Goal: Leave review/rating

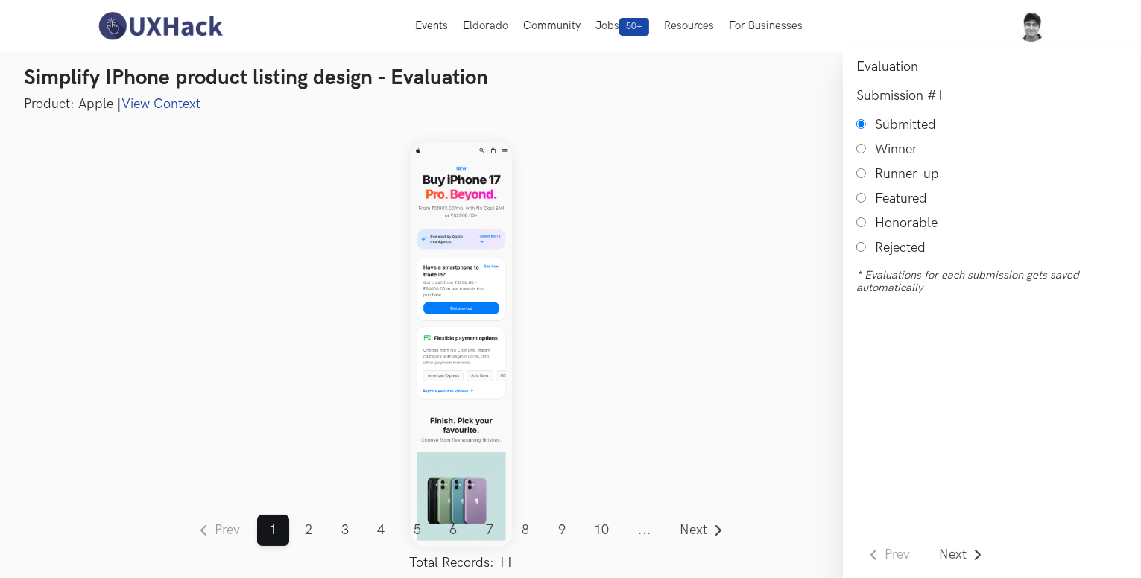
click at [185, 102] on link "View Context" at bounding box center [160, 104] width 79 height 16
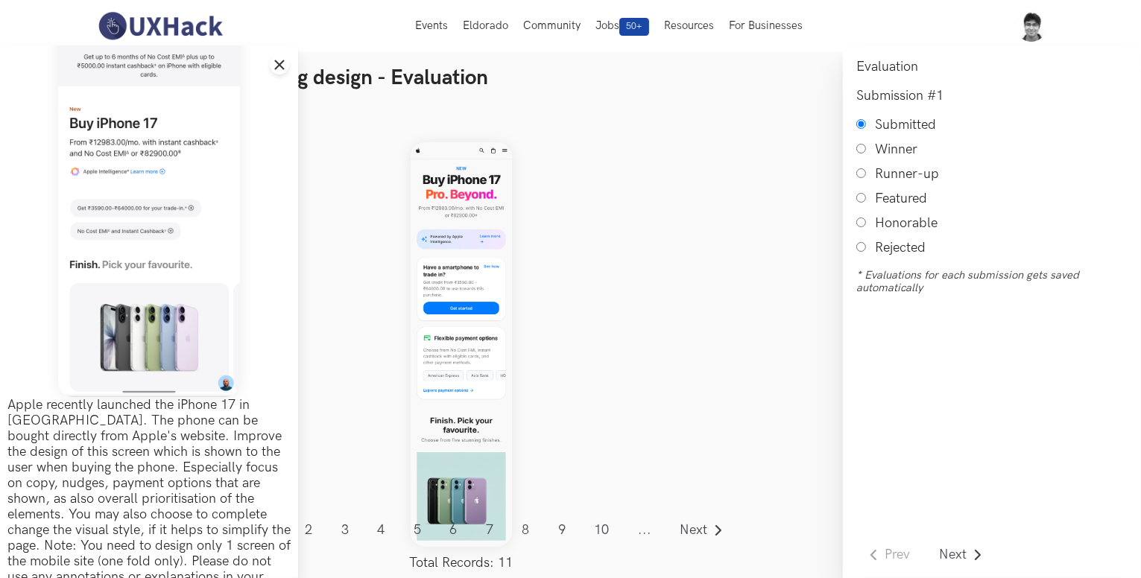
scroll to position [99, 0]
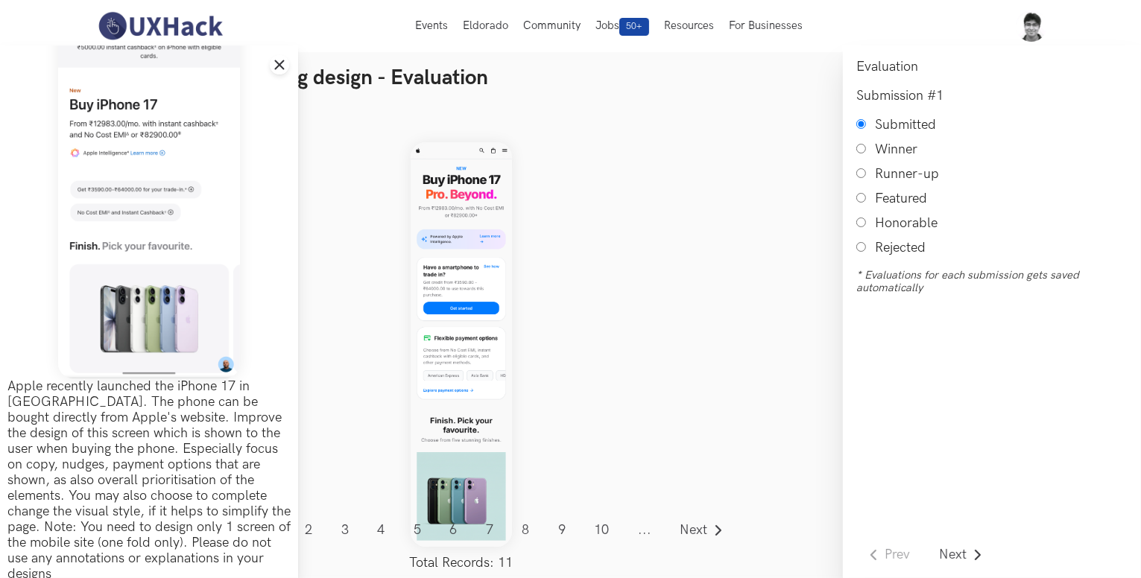
drag, startPoint x: 453, startPoint y: 251, endPoint x: 395, endPoint y: 326, distance: 94.5
click at [395, 326] on div "Prev ... 1 2 3 4 5 6 7 8 9 10 11 ... Next Total Records: 11" at bounding box center [461, 344] width 763 height 463
click at [708, 528] on link "Next" at bounding box center [702, 530] width 69 height 31
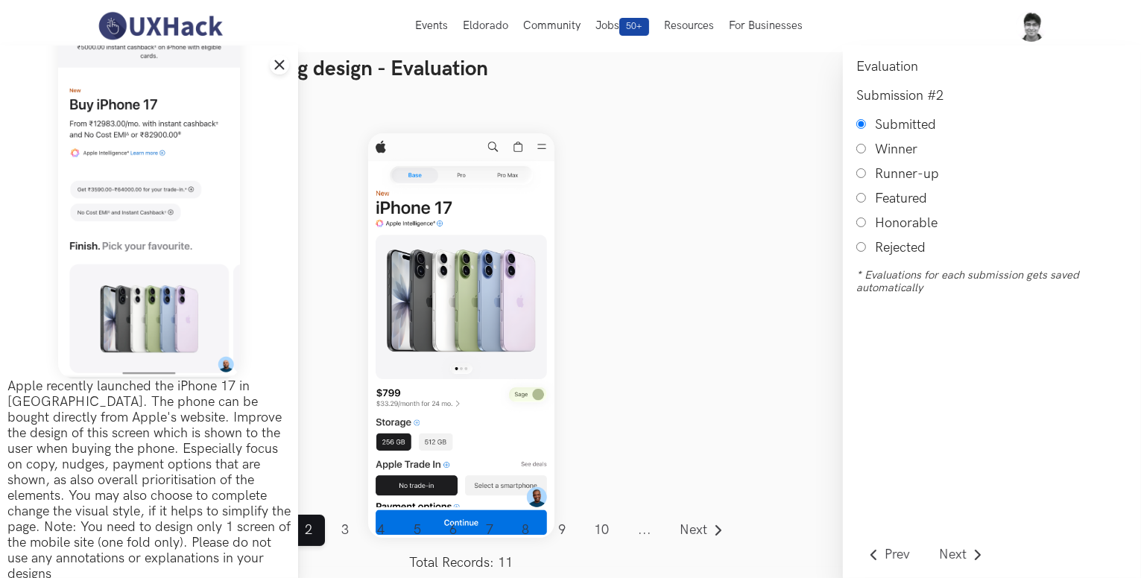
scroll to position [10, 0]
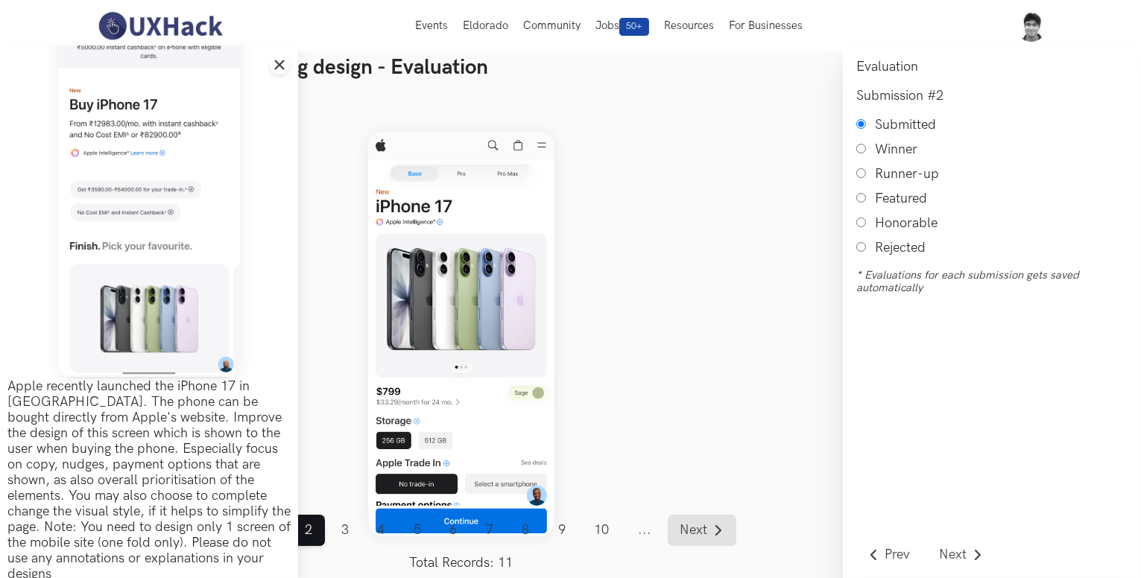
click at [709, 535] on link "Next" at bounding box center [702, 530] width 69 height 31
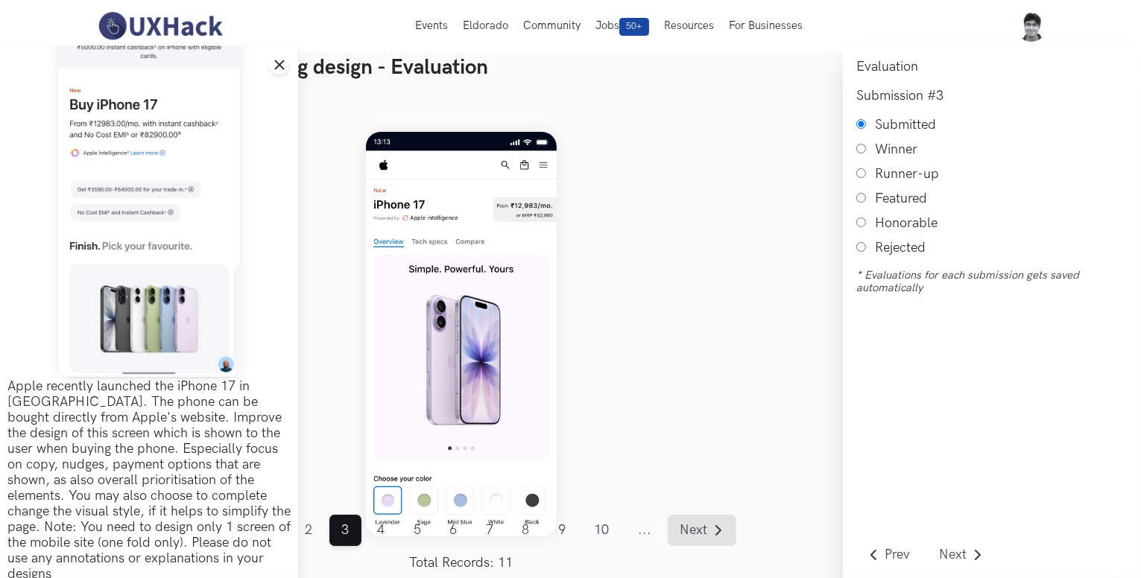
click at [709, 535] on link "Next" at bounding box center [702, 530] width 69 height 31
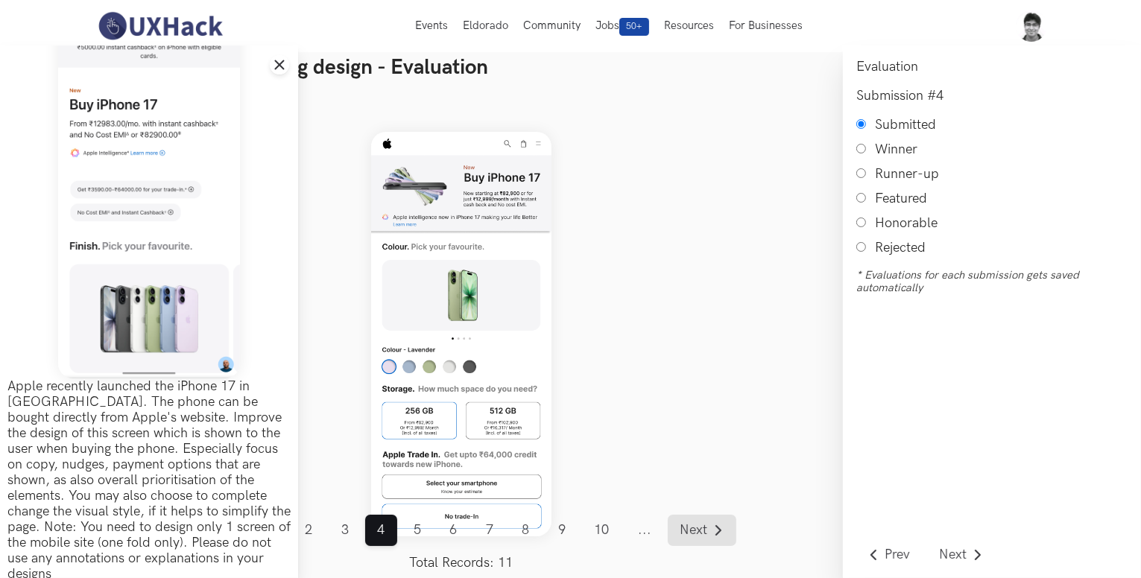
click at [709, 535] on link "Next" at bounding box center [702, 530] width 69 height 31
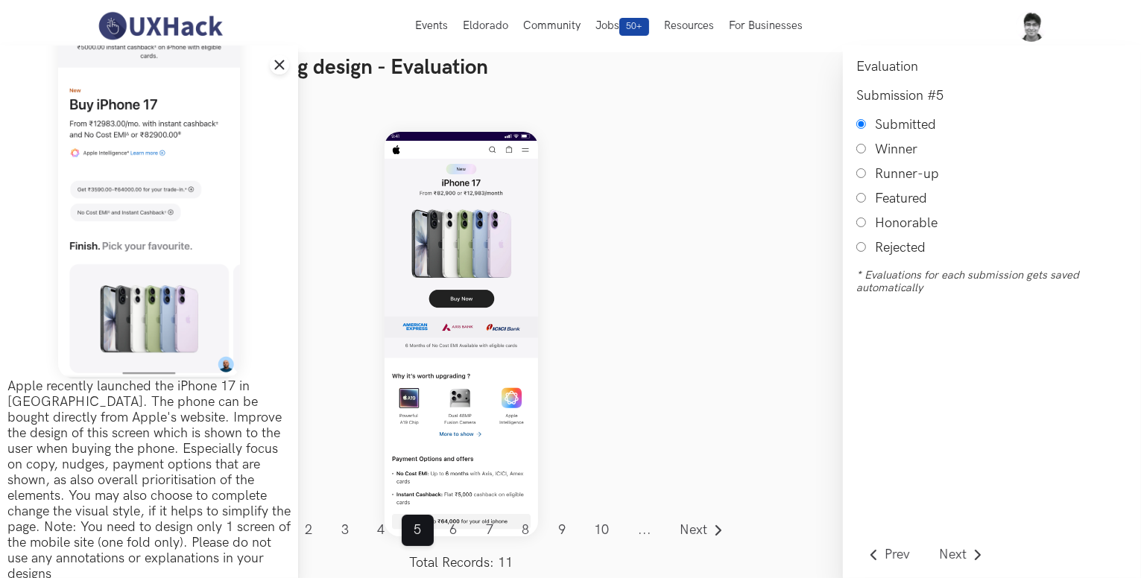
click at [858, 221] on input "Honorable" at bounding box center [861, 223] width 10 height 10
radio input "true"
click at [697, 529] on span "Next" at bounding box center [694, 530] width 28 height 13
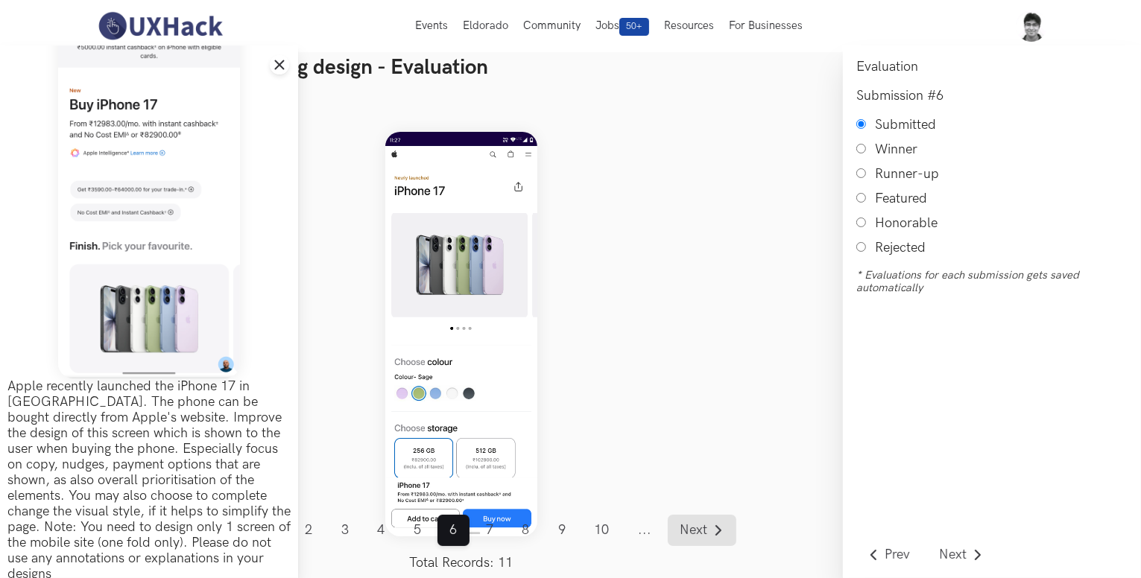
click at [689, 527] on span "Next" at bounding box center [694, 530] width 28 height 13
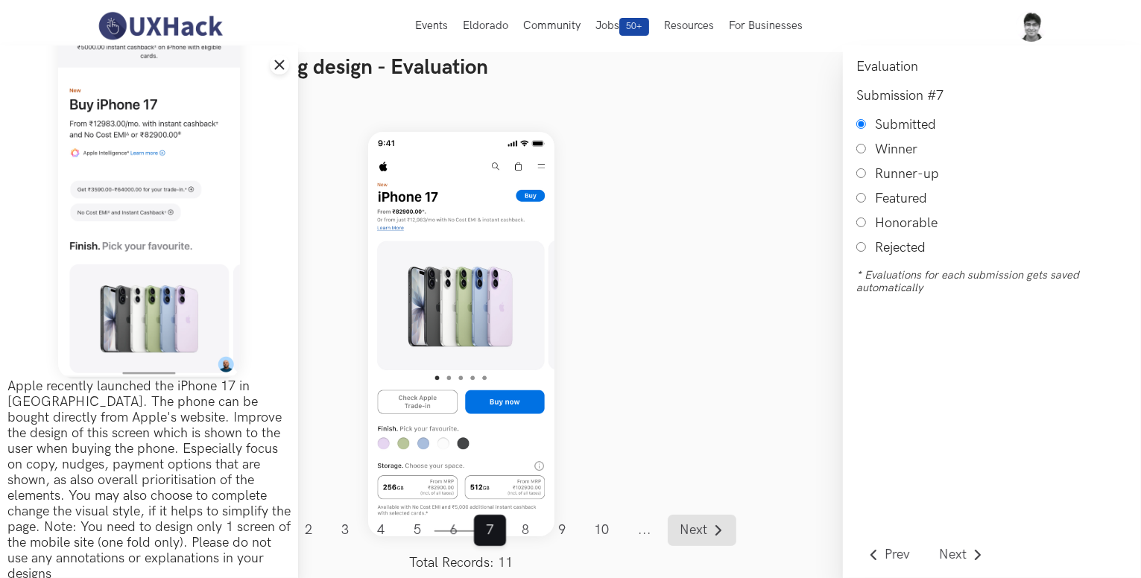
click at [674, 528] on link "Next" at bounding box center [702, 530] width 69 height 31
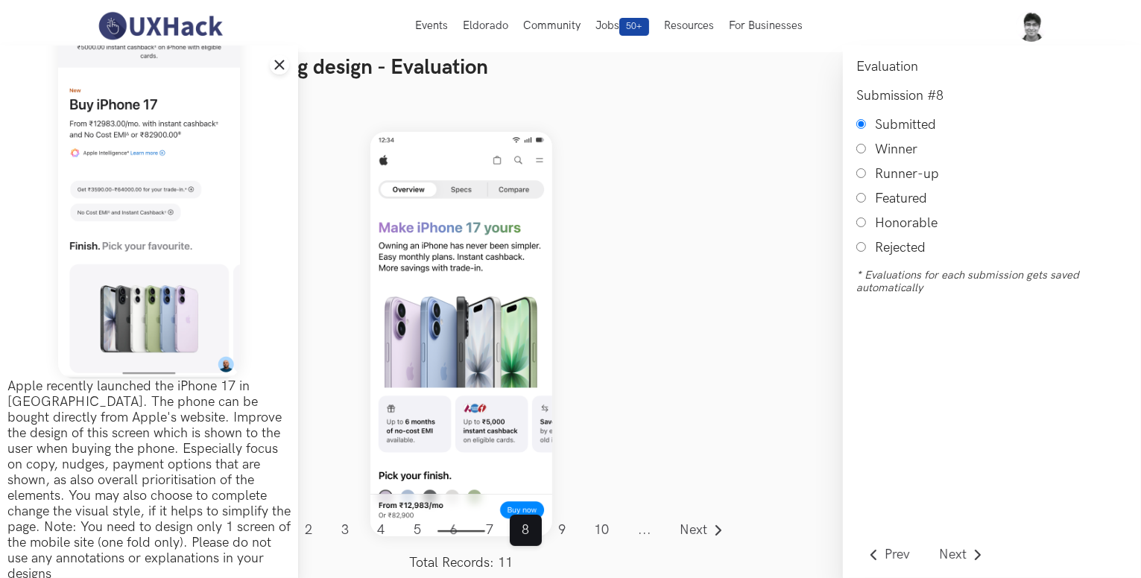
click at [860, 226] on input "Honorable" at bounding box center [861, 223] width 10 height 10
radio input "true"
click at [690, 525] on span "Next" at bounding box center [694, 530] width 28 height 13
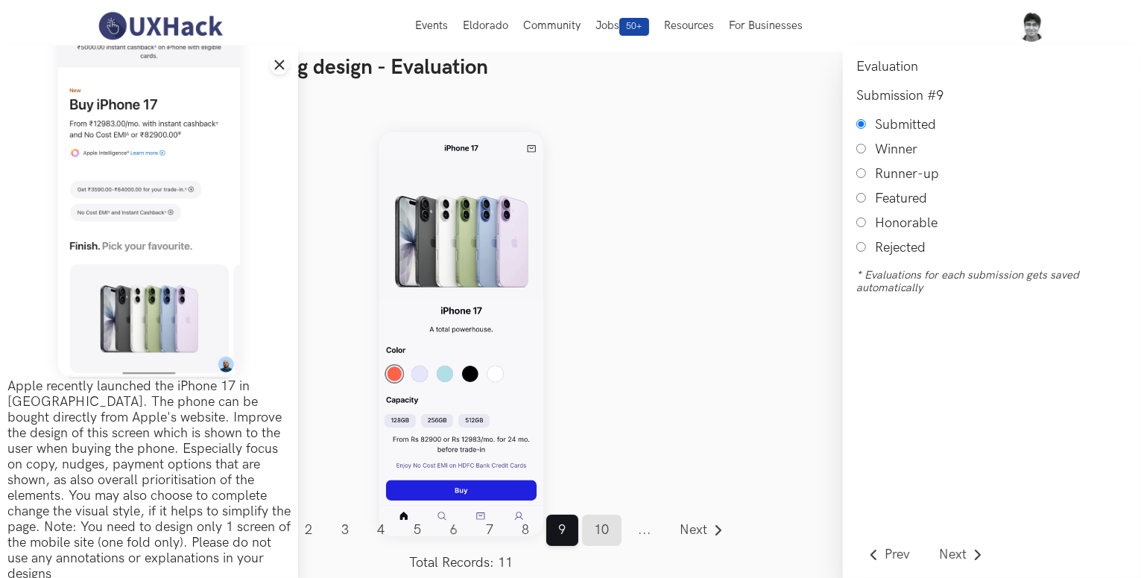
click at [613, 534] on link "10" at bounding box center [601, 530] width 39 height 31
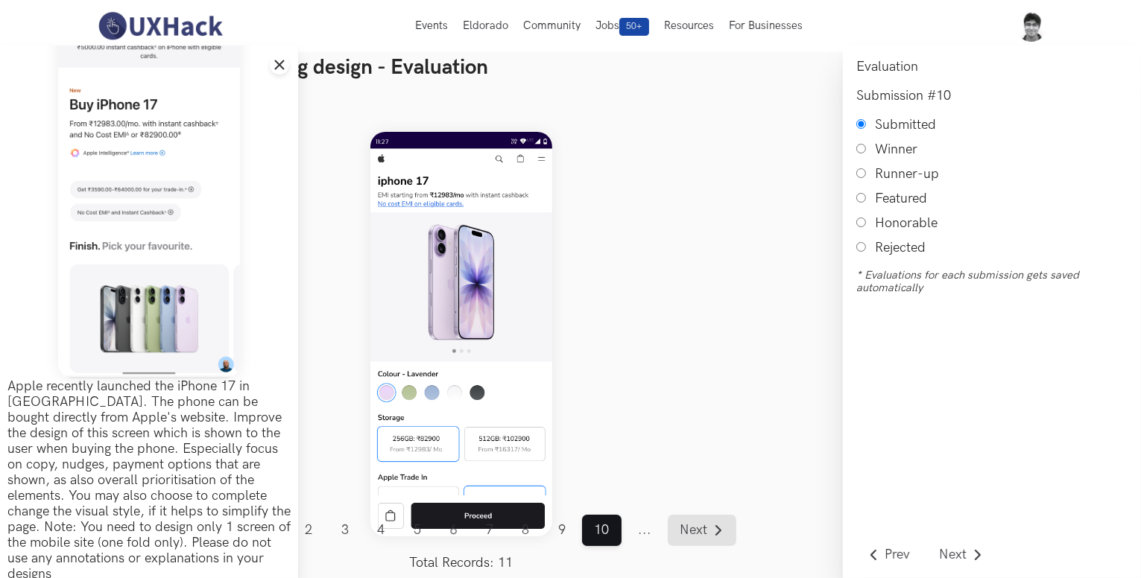
click at [684, 529] on span "Next" at bounding box center [694, 530] width 28 height 13
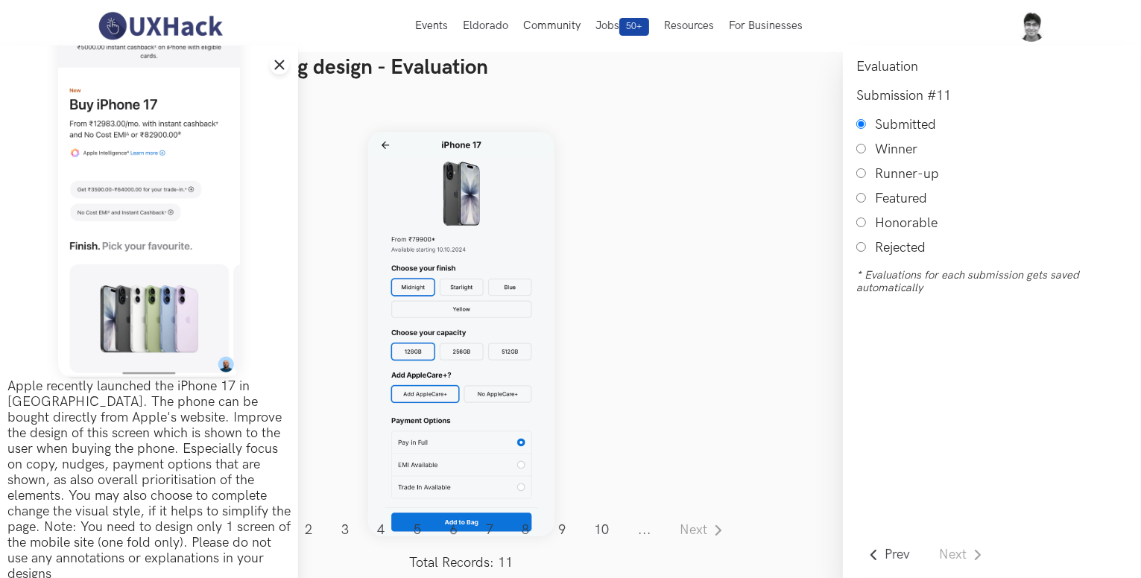
click at [382, 141] on img at bounding box center [461, 334] width 187 height 405
click at [282, 66] on line at bounding box center [280, 65] width 8 height 8
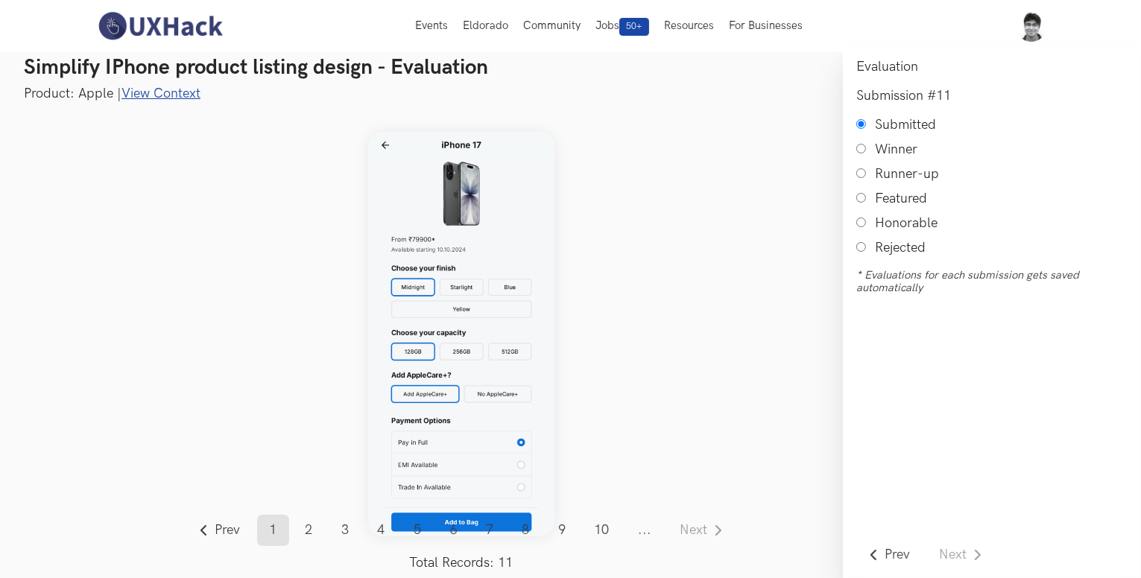
click at [273, 532] on link "1" at bounding box center [273, 530] width 32 height 31
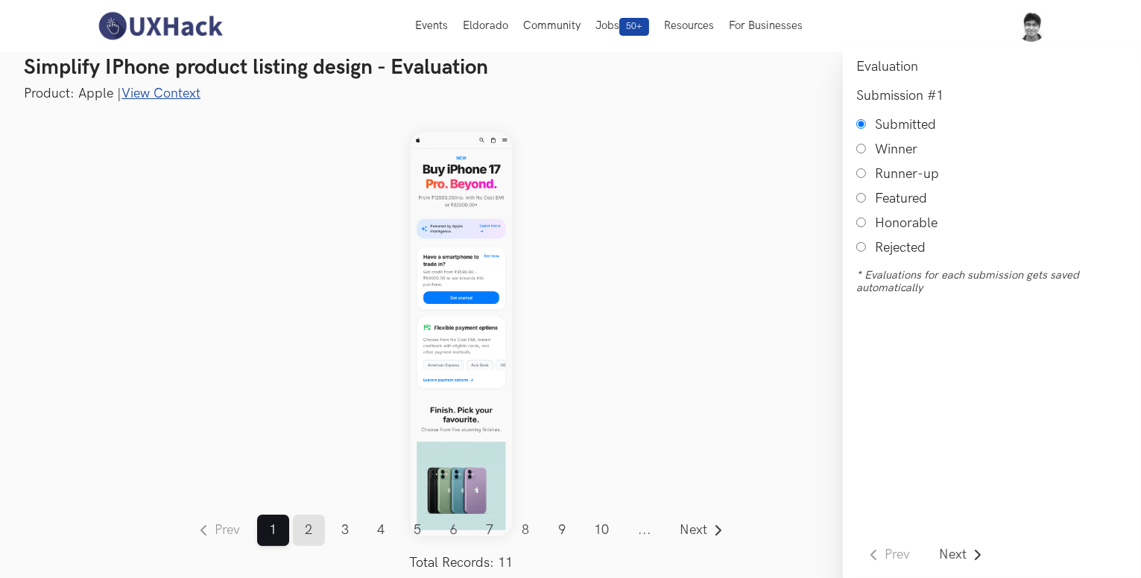
click at [308, 528] on link "2" at bounding box center [309, 530] width 32 height 31
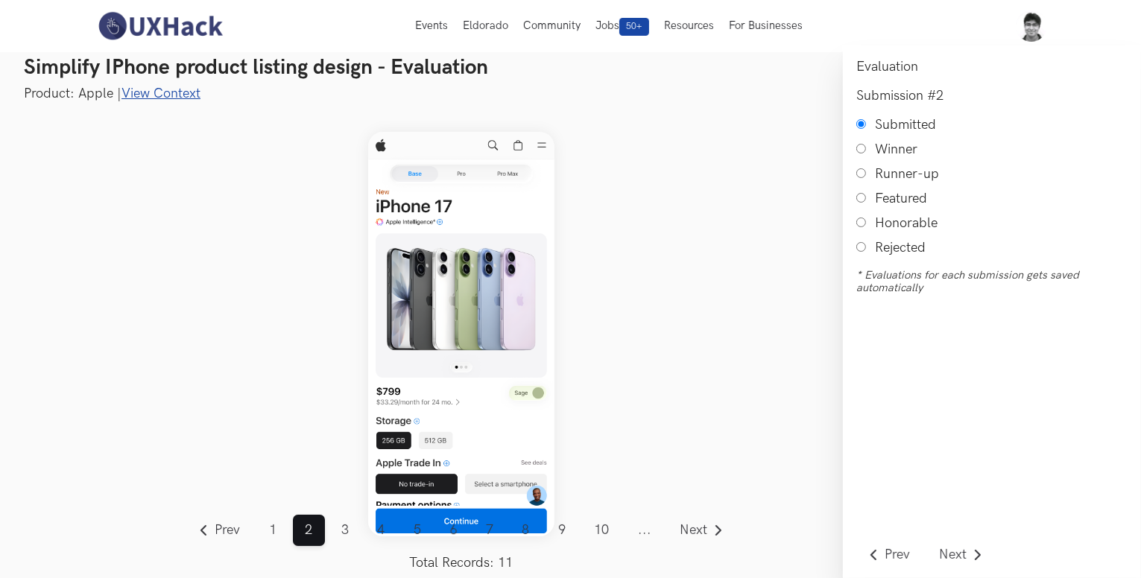
click at [352, 546] on nav "Prev ... 1 2 3 4 5 6 7 8 9 10 11 ... Next Total Records: 11" at bounding box center [461, 543] width 550 height 56
click at [351, 537] on link "3" at bounding box center [345, 530] width 32 height 31
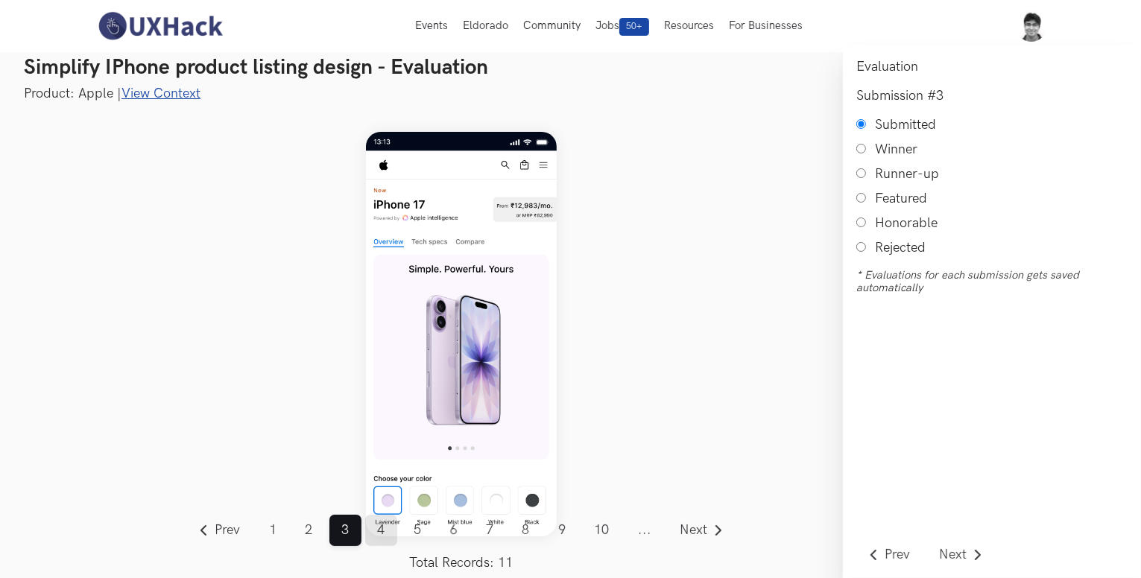
click at [381, 537] on link "4" at bounding box center [381, 530] width 32 height 31
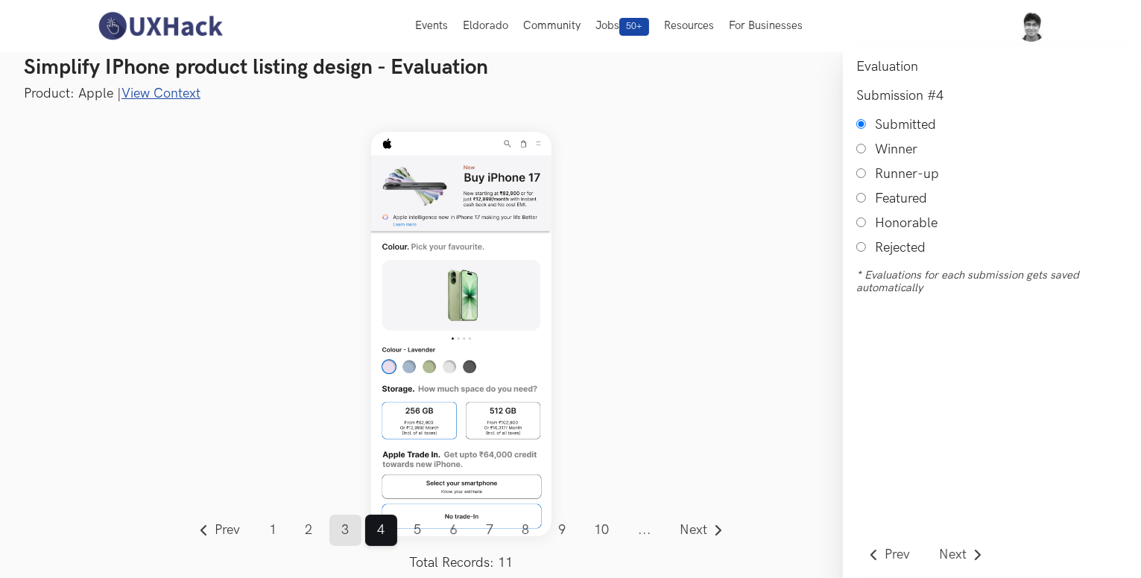
click at [352, 535] on link "3" at bounding box center [345, 530] width 32 height 31
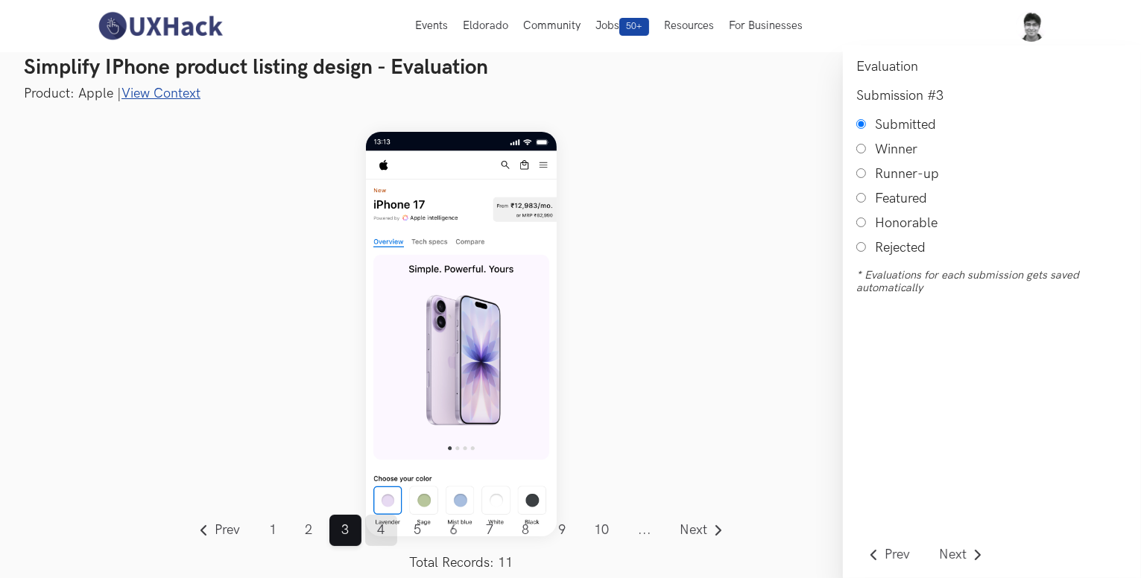
click at [388, 537] on link "4" at bounding box center [381, 530] width 32 height 31
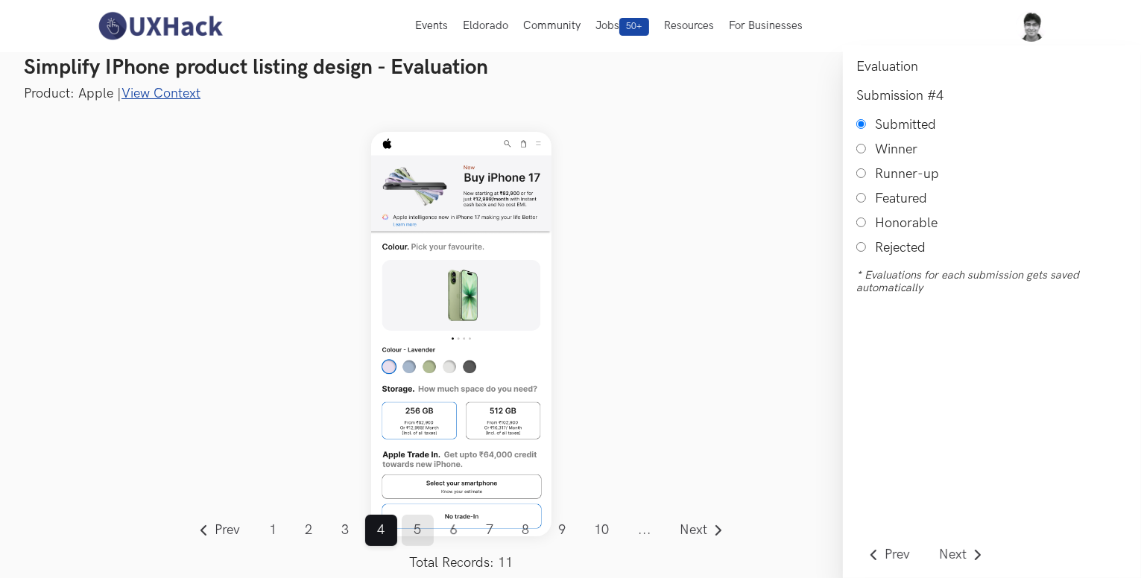
click at [422, 537] on link "5" at bounding box center [418, 530] width 32 height 31
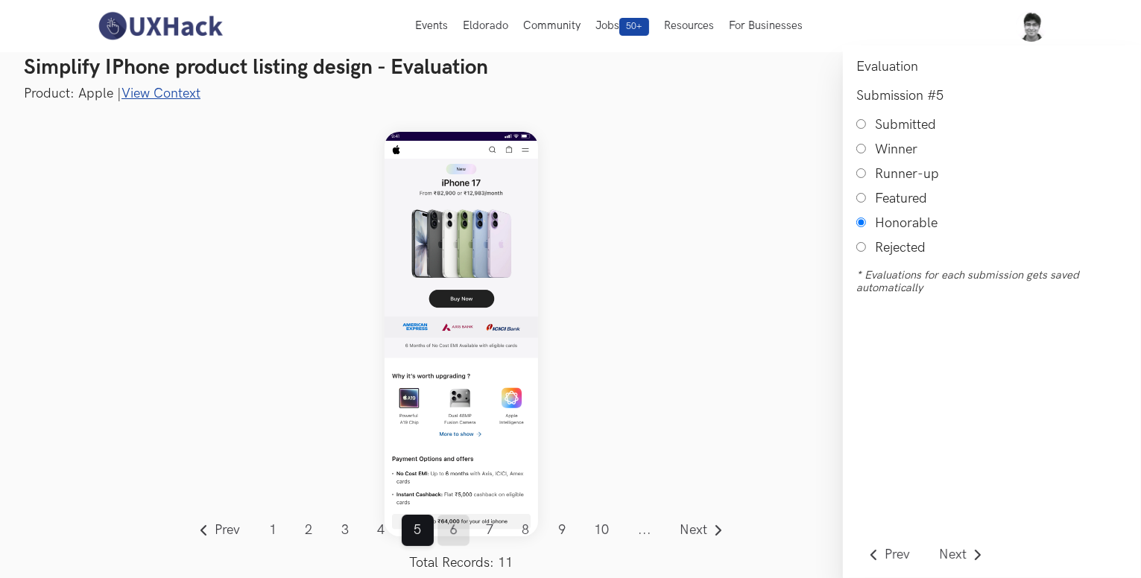
click at [455, 536] on link "6" at bounding box center [453, 530] width 32 height 31
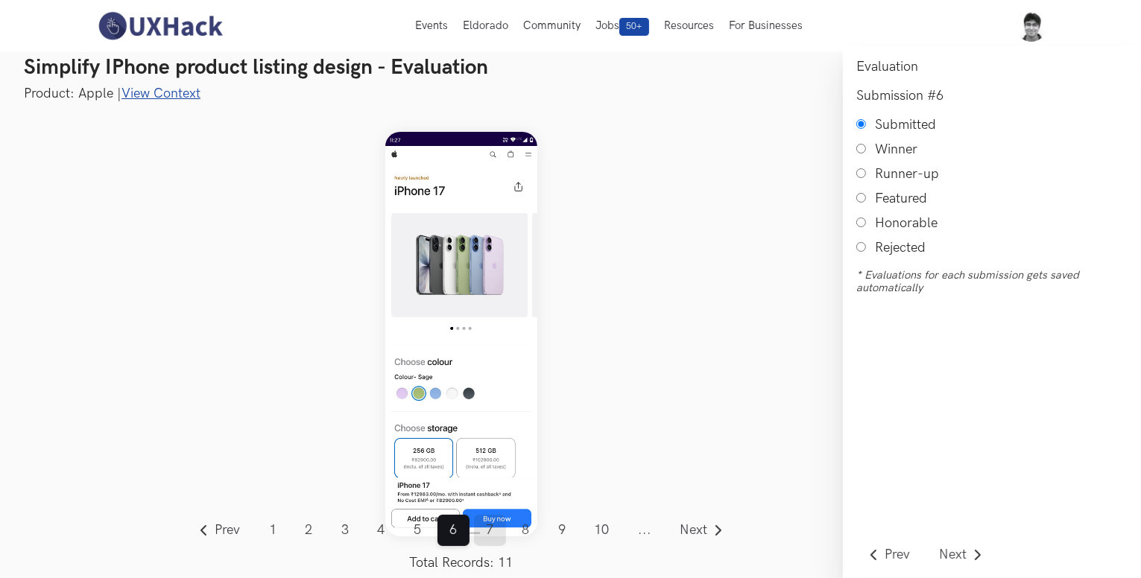
click at [489, 539] on link "7" at bounding box center [490, 530] width 32 height 31
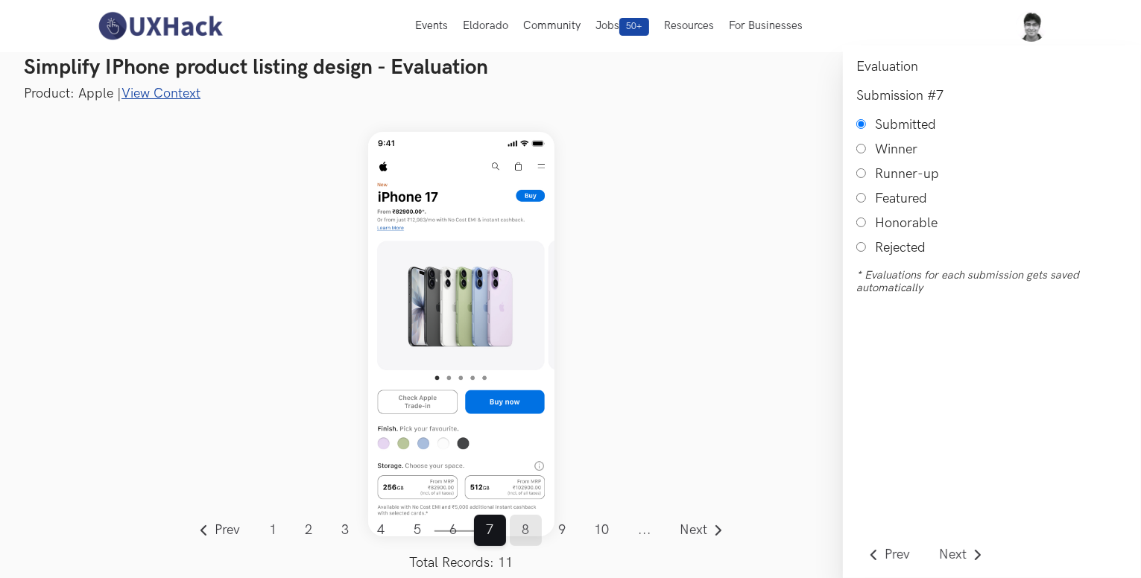
click at [522, 540] on link "8" at bounding box center [526, 530] width 32 height 31
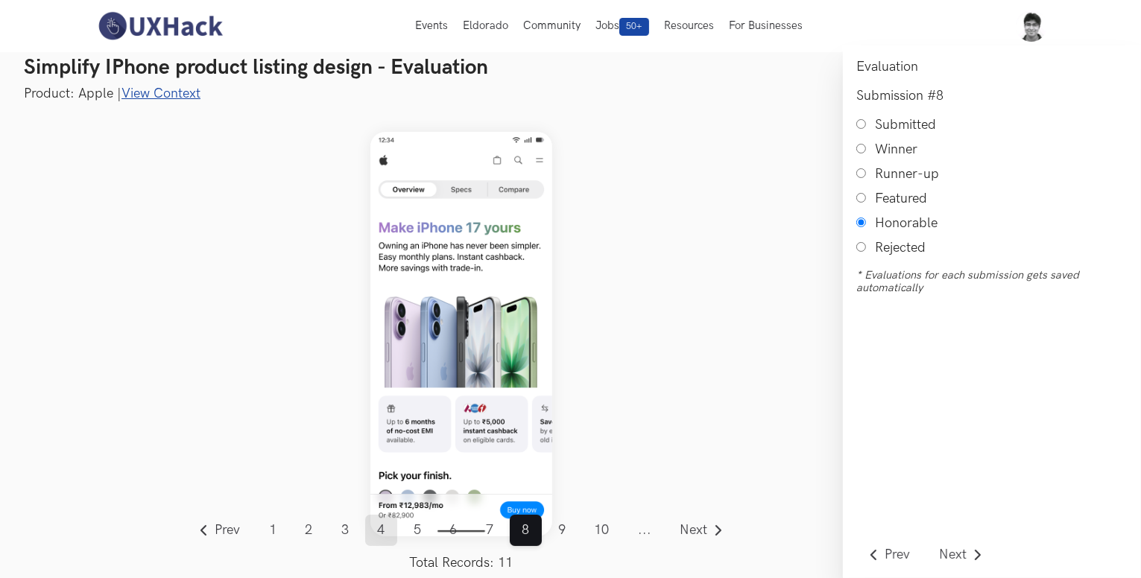
click at [386, 531] on link "4" at bounding box center [381, 530] width 32 height 31
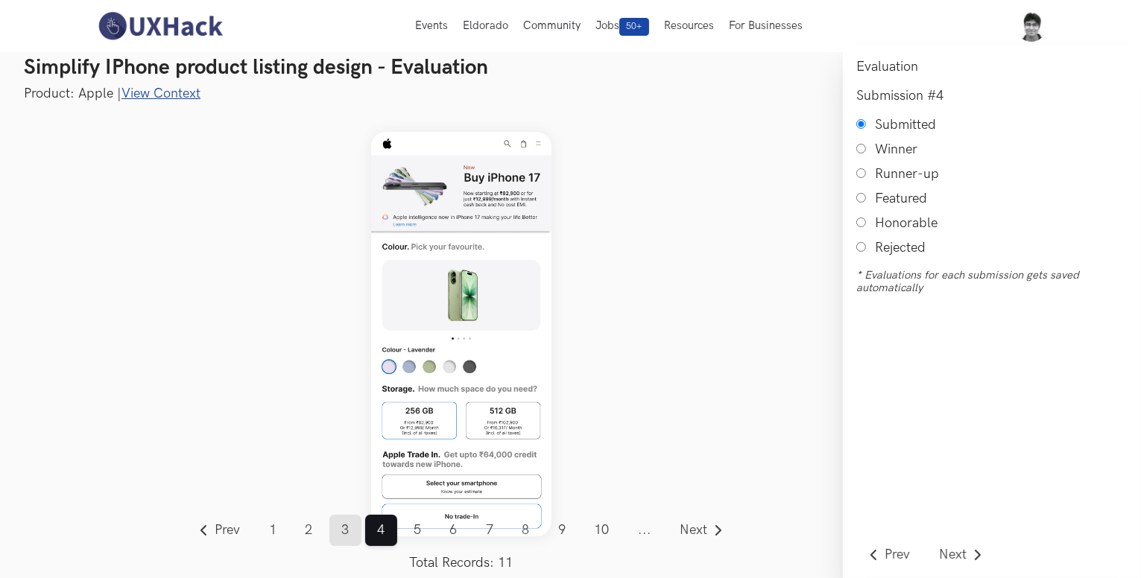
click at [349, 531] on link "3" at bounding box center [345, 530] width 32 height 31
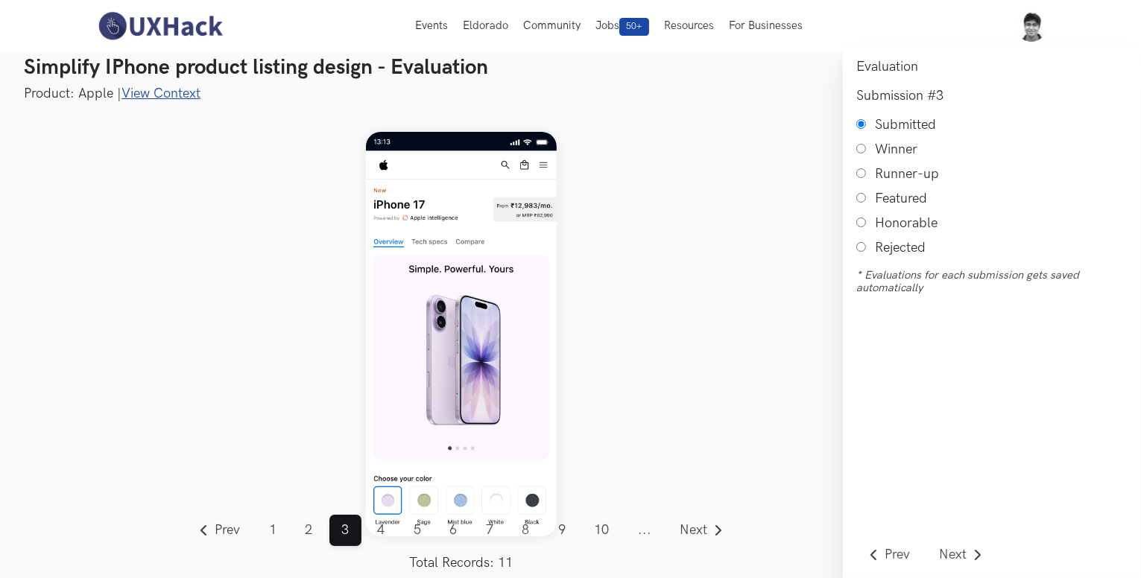
click at [862, 226] on input "Honorable" at bounding box center [861, 223] width 10 height 10
radio input "true"
click at [733, 148] on div "Prev ... 1 2 3 4 5 6 7 8 9 10 11 ... Next Total Records: 11" at bounding box center [461, 334] width 763 height 463
